Goal: Task Accomplishment & Management: Complete application form

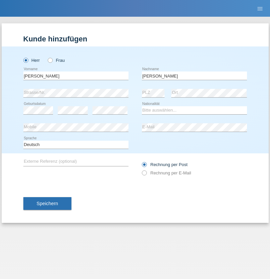
type input "[PERSON_NAME]"
select select "SY"
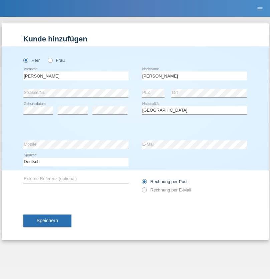
select select "C"
select select "21"
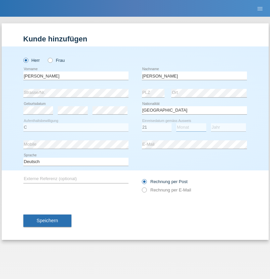
select select "12"
select select "2013"
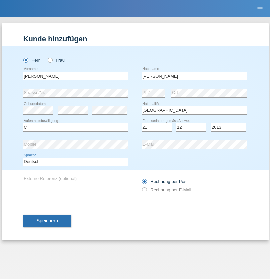
select select "en"
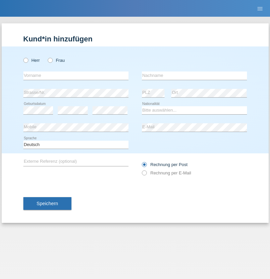
radio input "true"
click at [76, 75] on input "text" at bounding box center [75, 75] width 105 height 8
type input "David"
click at [194, 75] on input "text" at bounding box center [194, 75] width 105 height 8
type input "Senn"
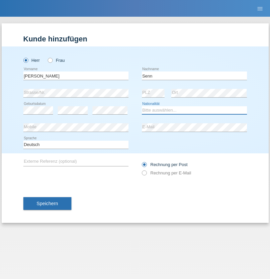
select select "CH"
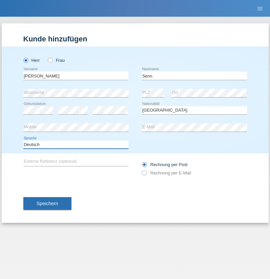
select select "en"
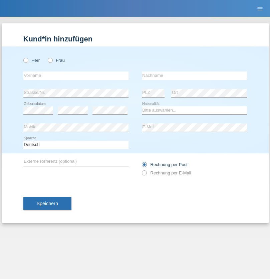
radio input "true"
click at [76, 75] on input "text" at bounding box center [75, 75] width 105 height 8
type input "Petre"
click at [194, 75] on input "text" at bounding box center [194, 75] width 105 height 8
type input "Bujor"
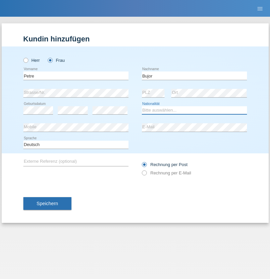
select select "RO"
select select "C"
select select "08"
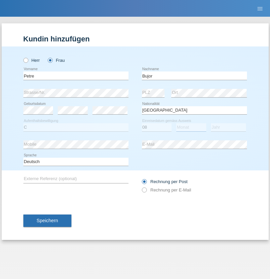
select select "09"
select select "2021"
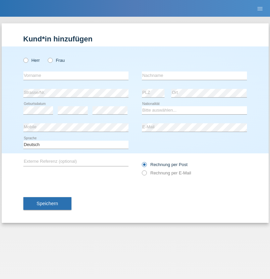
radio input "true"
click at [76, 75] on input "text" at bounding box center [75, 75] width 105 height 8
type input "agnertina"
click at [194, 75] on input "text" at bounding box center [194, 75] width 105 height 8
type input "noshaj"
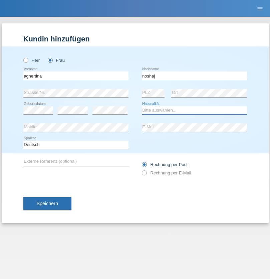
select select "NL"
select select "C"
select select "01"
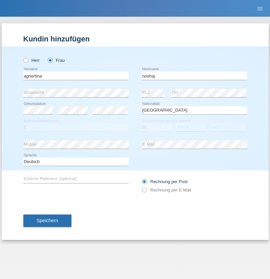
select select "08"
select select "2021"
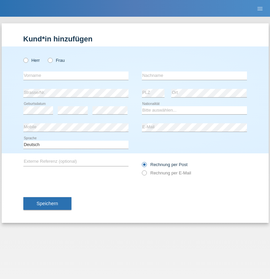
radio input "true"
click at [76, 75] on input "text" at bounding box center [75, 75] width 105 height 8
type input "firat"
click at [194, 75] on input "text" at bounding box center [194, 75] width 105 height 8
type input "kara"
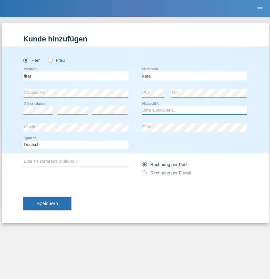
select select "CH"
radio input "true"
click at [76, 75] on input "text" at bounding box center [75, 75] width 105 height 8
type input "Cristian"
click at [194, 75] on input "text" at bounding box center [194, 75] width 105 height 8
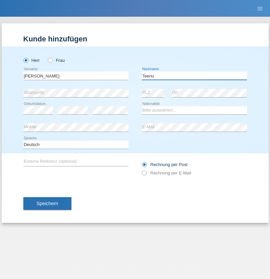
type input "Teeriu"
select select "RO"
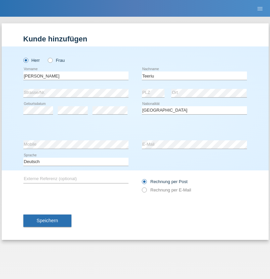
select select "C"
select select "08"
select select "09"
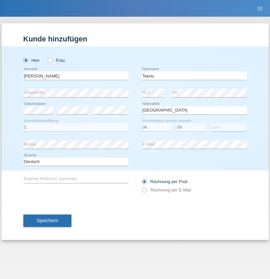
select select "2021"
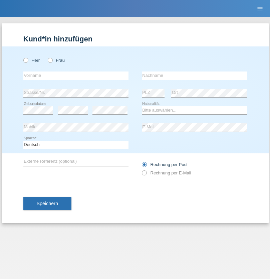
radio input "true"
click at [76, 75] on input "text" at bounding box center [75, 75] width 105 height 8
type input "[PERSON_NAME]"
click at [194, 75] on input "text" at bounding box center [194, 75] width 105 height 8
type input "Dössegger"
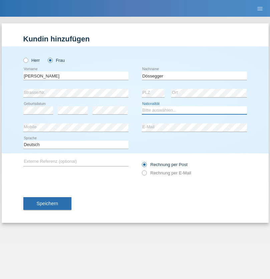
select select "CH"
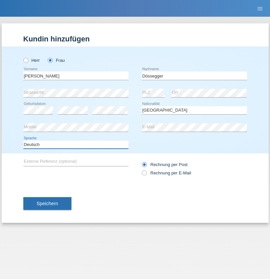
select select "en"
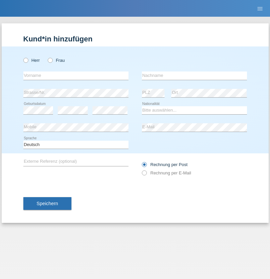
radio input "true"
click at [76, 75] on input "text" at bounding box center [75, 75] width 105 height 8
type input "Senije"
click at [194, 75] on input "text" at bounding box center [194, 75] width 105 height 8
type input "Rama"
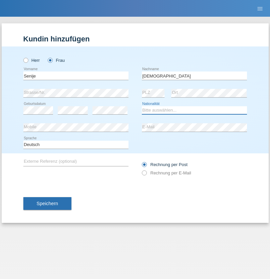
select select "CH"
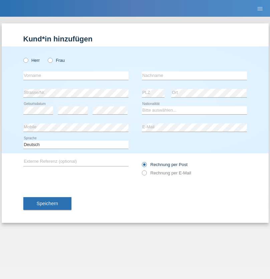
radio input "true"
click at [76, 75] on input "text" at bounding box center [75, 75] width 105 height 8
type input "[PERSON_NAME]"
click at [194, 75] on input "text" at bounding box center [194, 75] width 105 height 8
type input "Priestley"
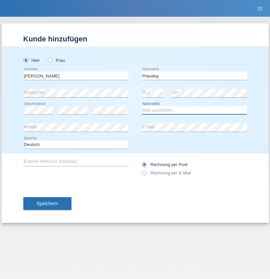
select select "CH"
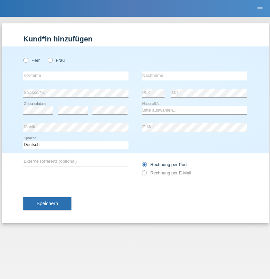
radio input "true"
click at [76, 75] on input "text" at bounding box center [75, 75] width 105 height 8
type input "[PERSON_NAME]"
click at [194, 75] on input "text" at bounding box center [194, 75] width 105 height 8
type input "Fortugno"
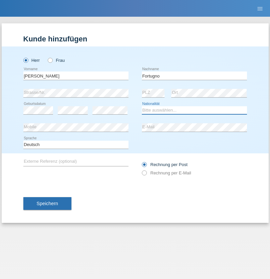
select select "IT"
select select "C"
select select "09"
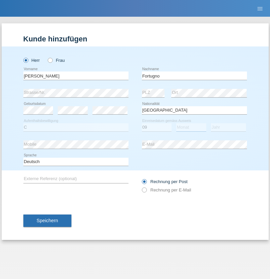
select select "08"
select select "2006"
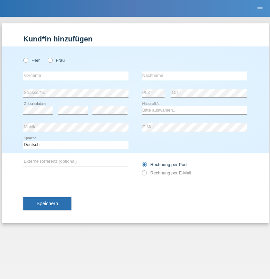
radio input "true"
click at [76, 75] on input "text" at bounding box center [75, 75] width 105 height 8
type input "Farkash"
click at [194, 75] on input "text" at bounding box center [194, 75] width 105 height 8
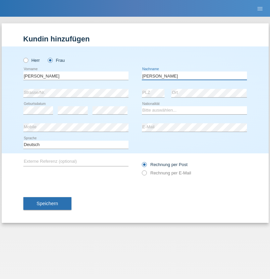
type input "Yolana"
select select "UA"
select select "C"
select select "23"
select select "10"
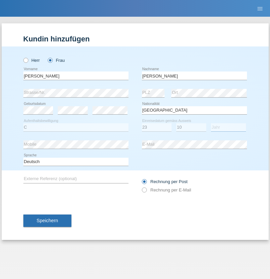
select select "2021"
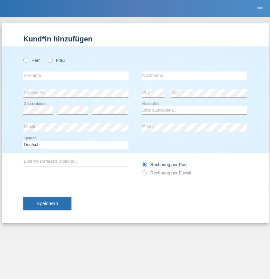
radio input "true"
click at [76, 75] on input "text" at bounding box center [75, 75] width 105 height 8
type input "Nuria"
click at [194, 75] on input "text" at bounding box center [194, 75] width 105 height 8
type input "D'Antino"
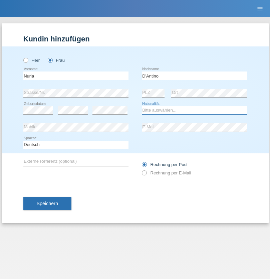
select select "CH"
